Goal: Check status: Check status

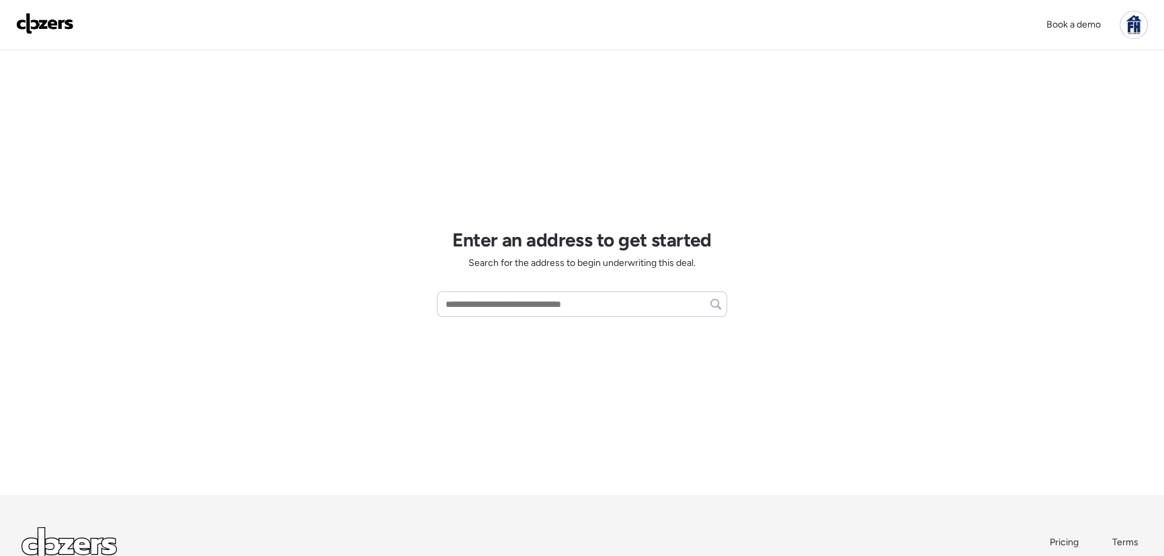
click at [1137, 23] on div at bounding box center [1134, 25] width 28 height 28
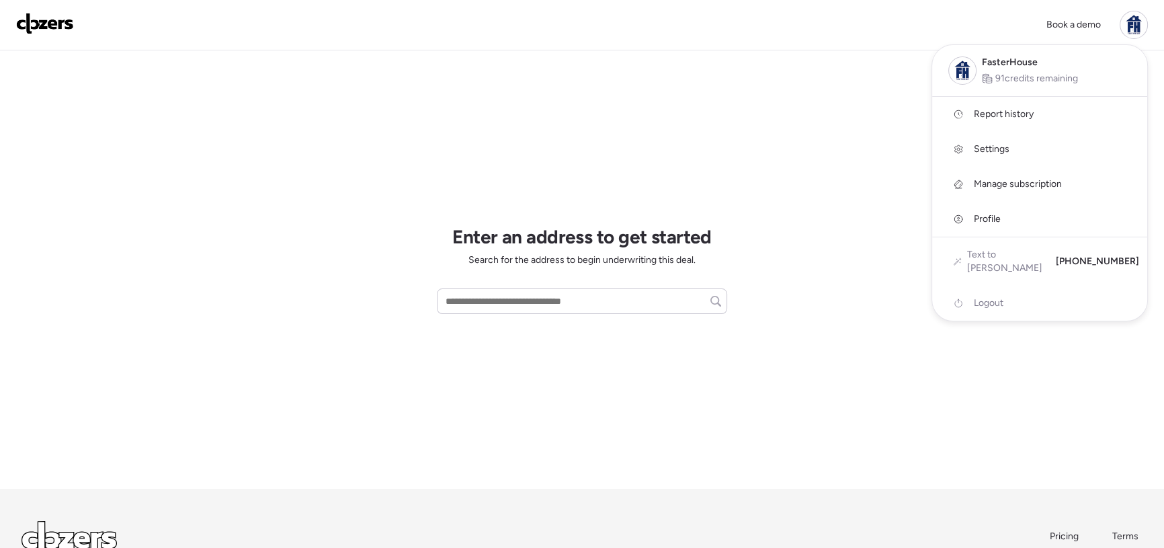
click at [1009, 114] on span "Report history" at bounding box center [1004, 114] width 60 height 13
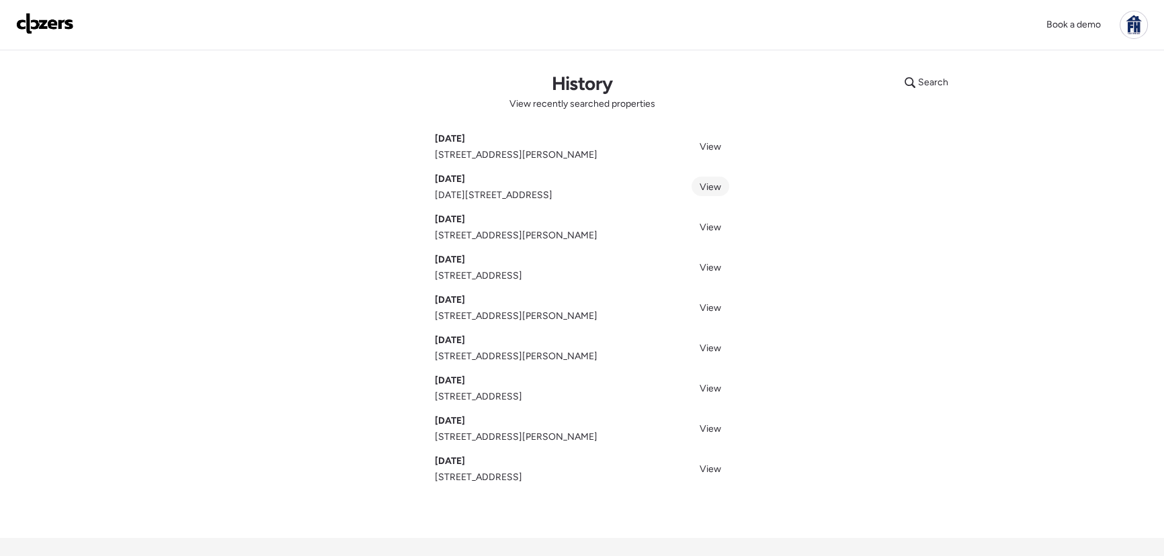
click at [707, 184] on span "View" at bounding box center [711, 186] width 22 height 11
